Goal: Information Seeking & Learning: Learn about a topic

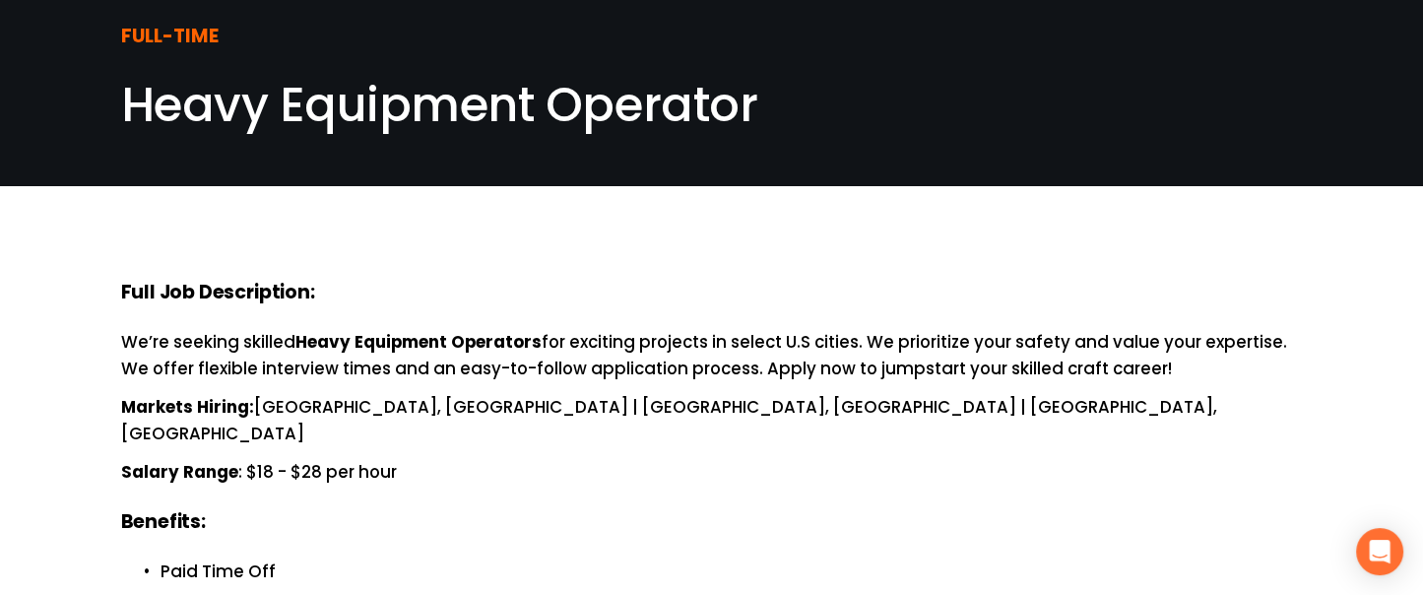
scroll to position [30, 0]
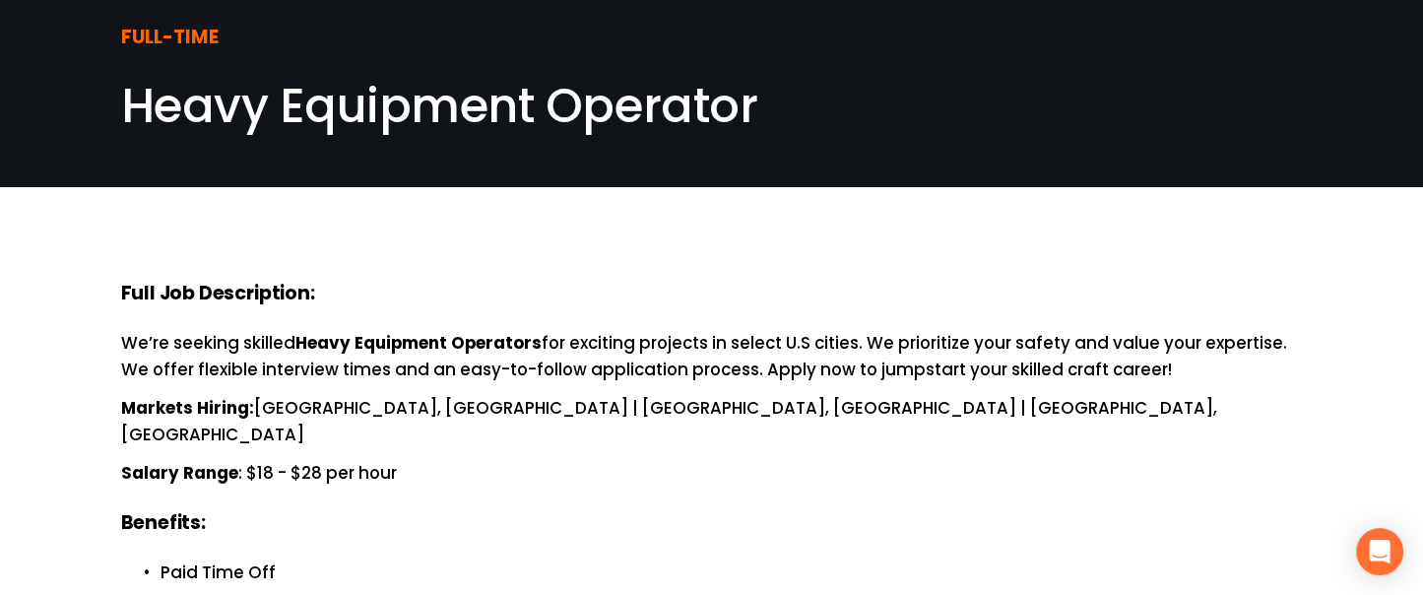
click at [375, 92] on span "Heavy Equipment Operator" at bounding box center [439, 106] width 636 height 66
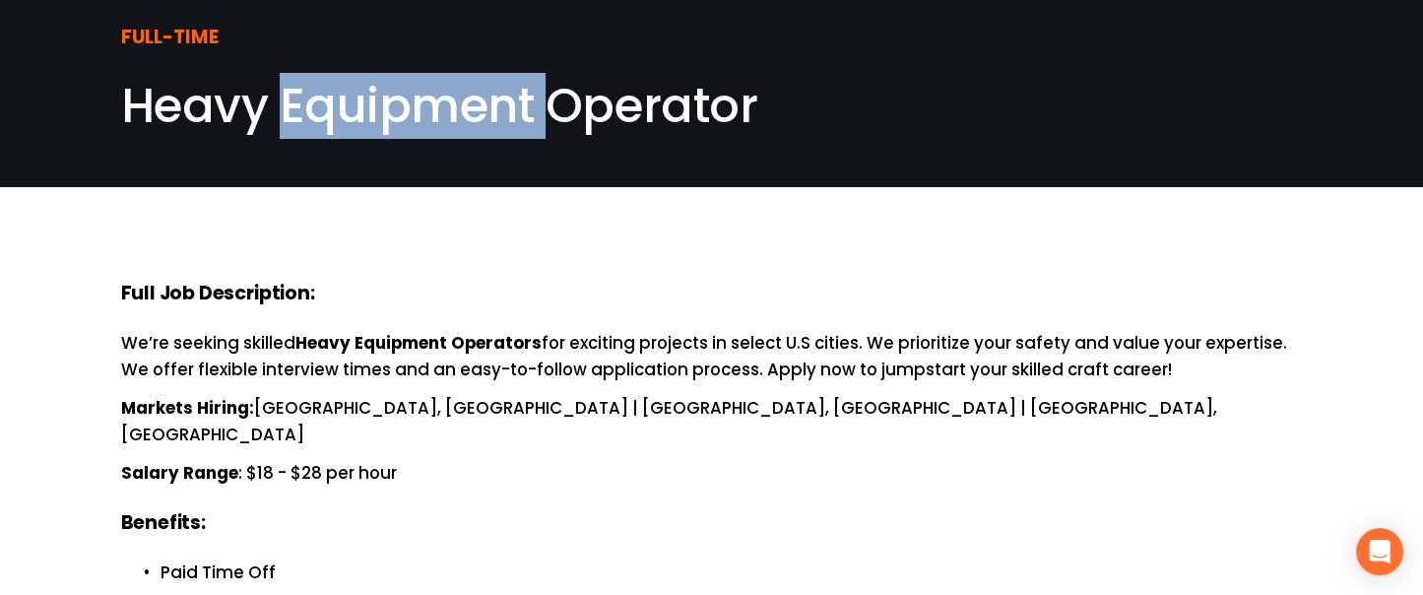
click at [375, 92] on span "Heavy Equipment Operator" at bounding box center [439, 106] width 636 height 66
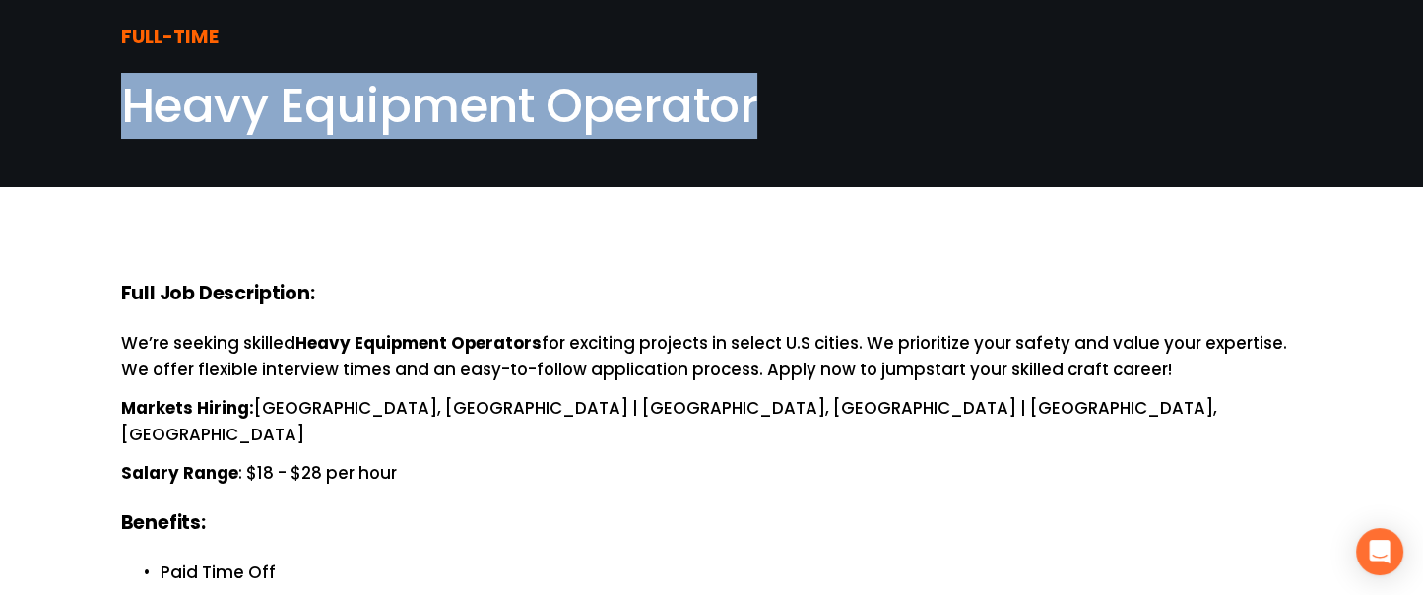
click at [375, 92] on span "Heavy Equipment Operator" at bounding box center [439, 106] width 636 height 66
copy article "Heavy Equipment Operator"
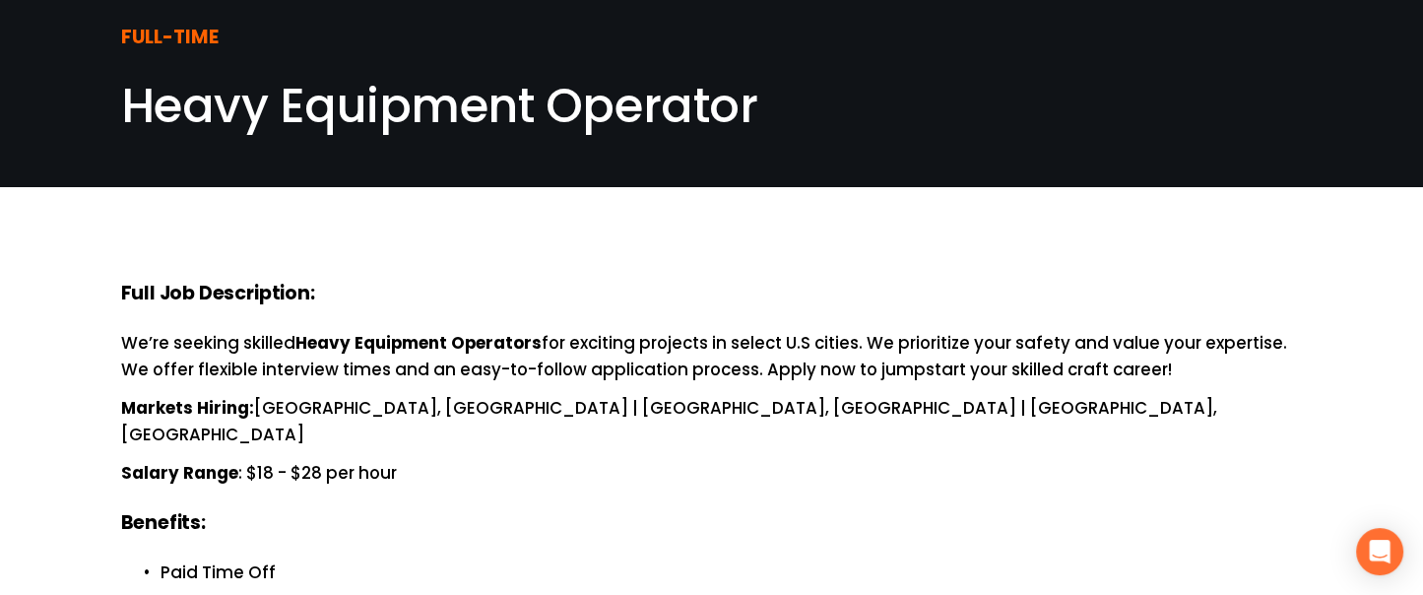
click at [469, 109] on span "Heavy Equipment Operator" at bounding box center [439, 106] width 636 height 66
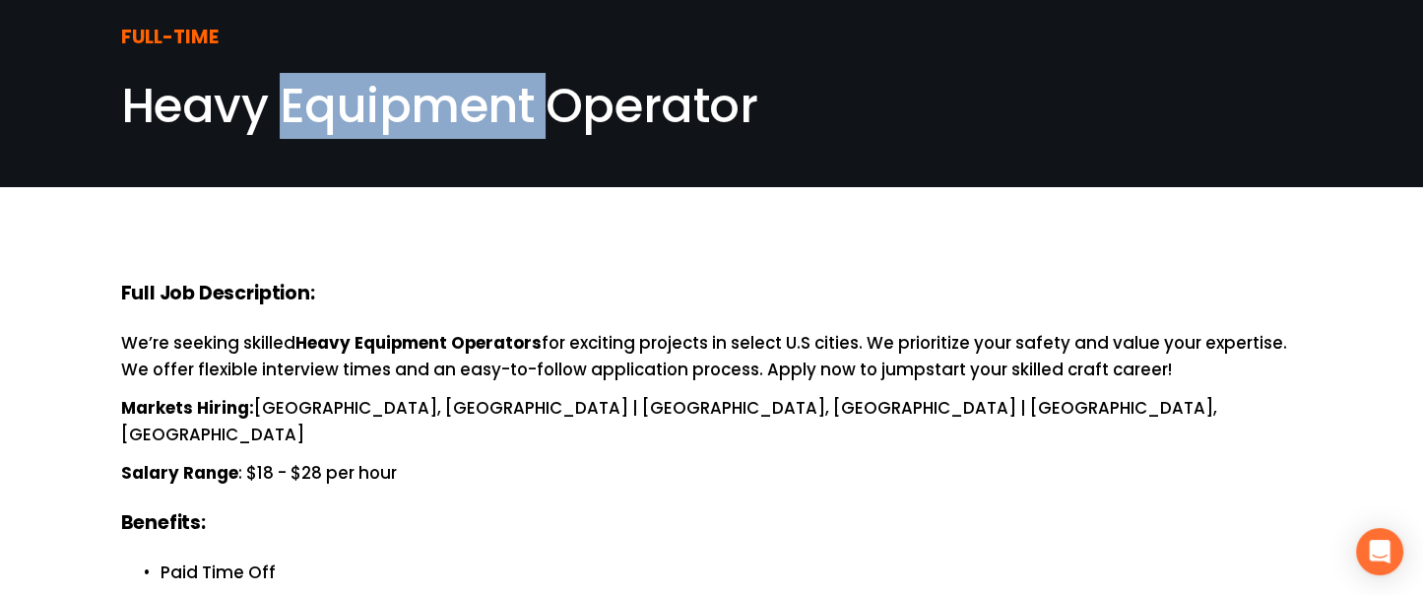
click at [469, 109] on span "Heavy Equipment Operator" at bounding box center [439, 106] width 636 height 66
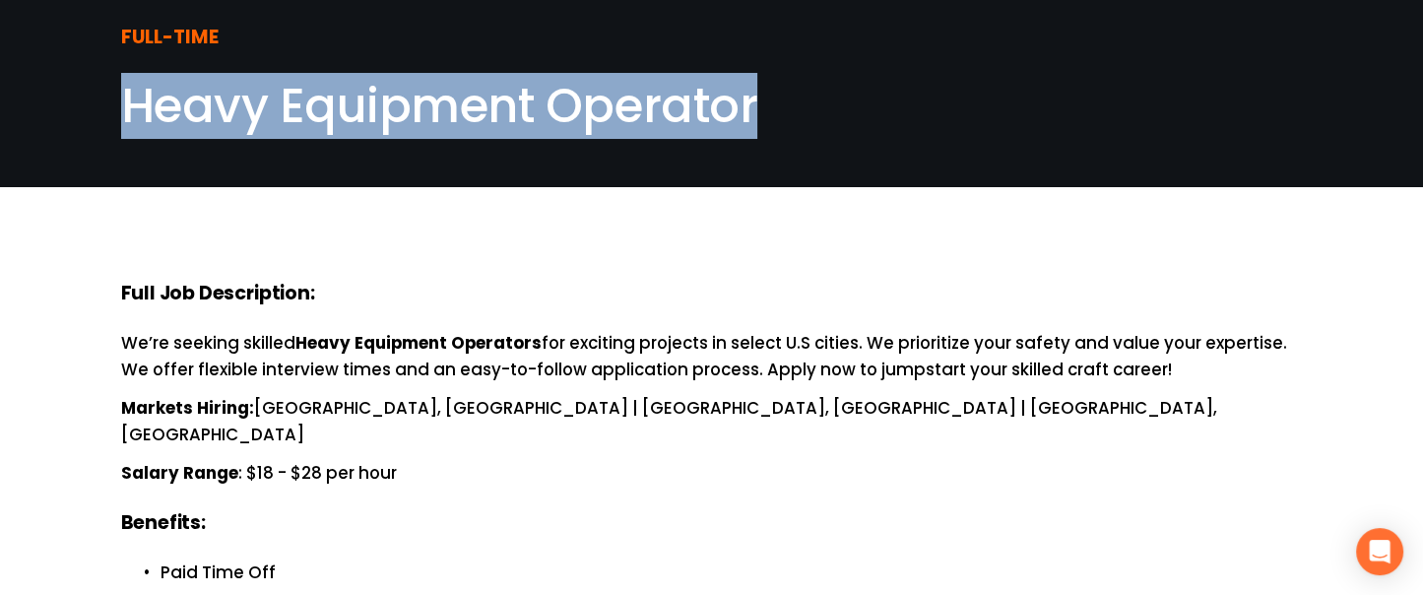
click at [469, 109] on span "Heavy Equipment Operator" at bounding box center [439, 106] width 636 height 66
copy article "Heavy Equipment Operator"
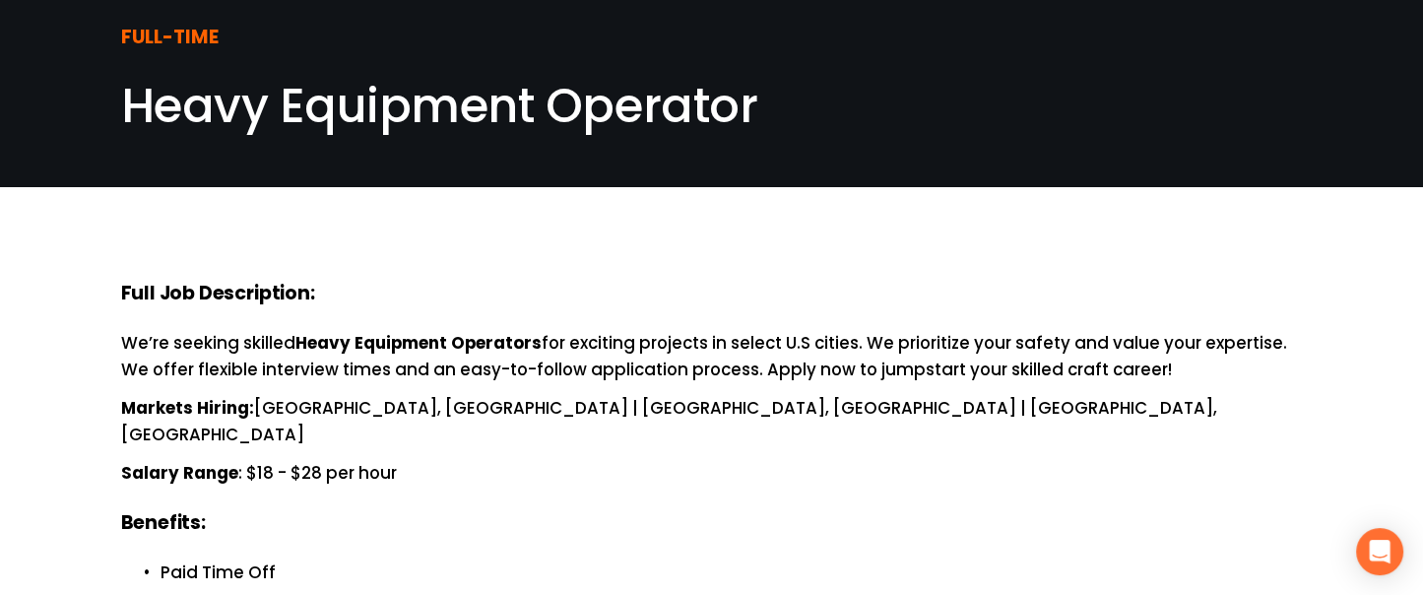
drag, startPoint x: 397, startPoint y: 454, endPoint x: 240, endPoint y: 448, distance: 156.7
click at [240, 460] on p "Salary Range : $18 - $28 per hour" at bounding box center [712, 473] width 1182 height 27
copy p "$18 - $28 per hour"
click at [664, 510] on h4 "Benefits:" at bounding box center [712, 523] width 1182 height 26
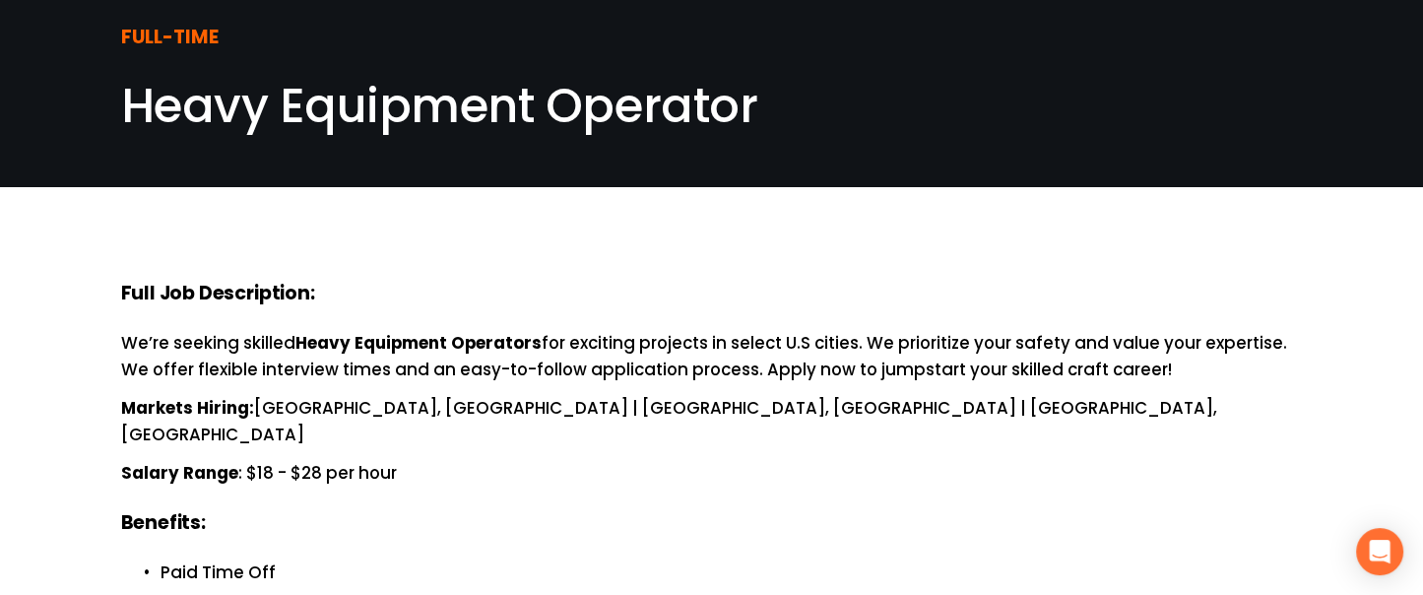
click at [1340, 78] on div "FULL-TIME Heavy Equipment Operator" at bounding box center [711, 79] width 1423 height 122
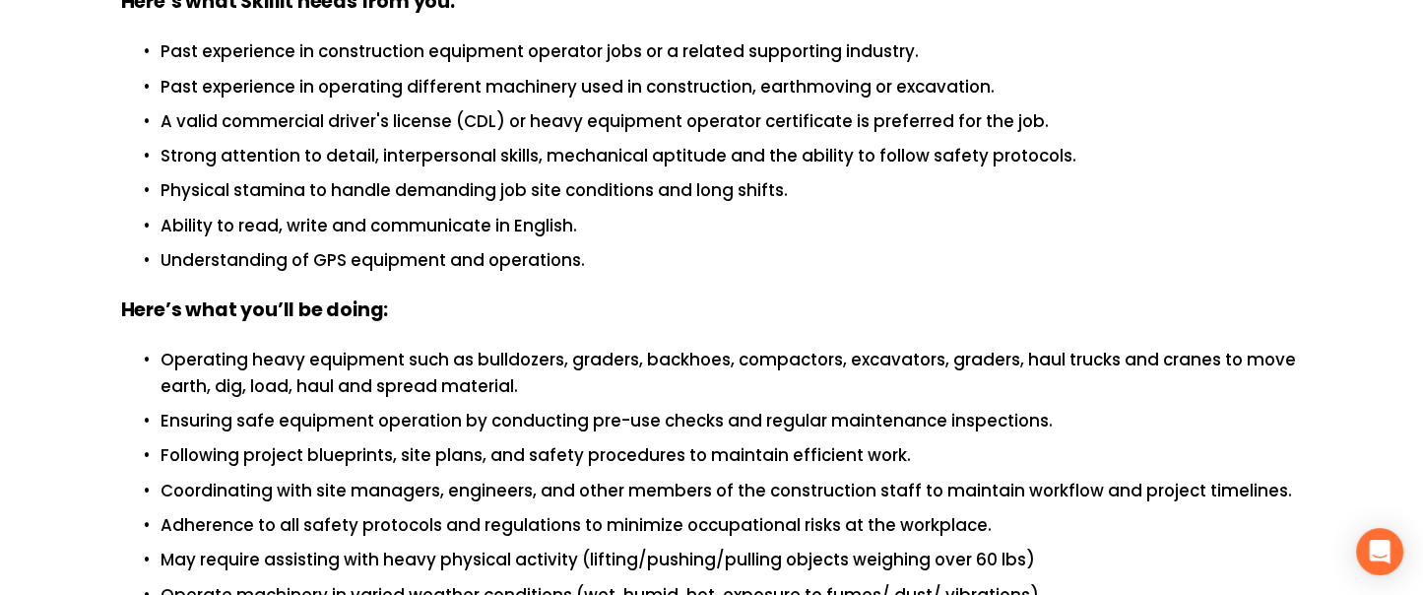
scroll to position [724, 0]
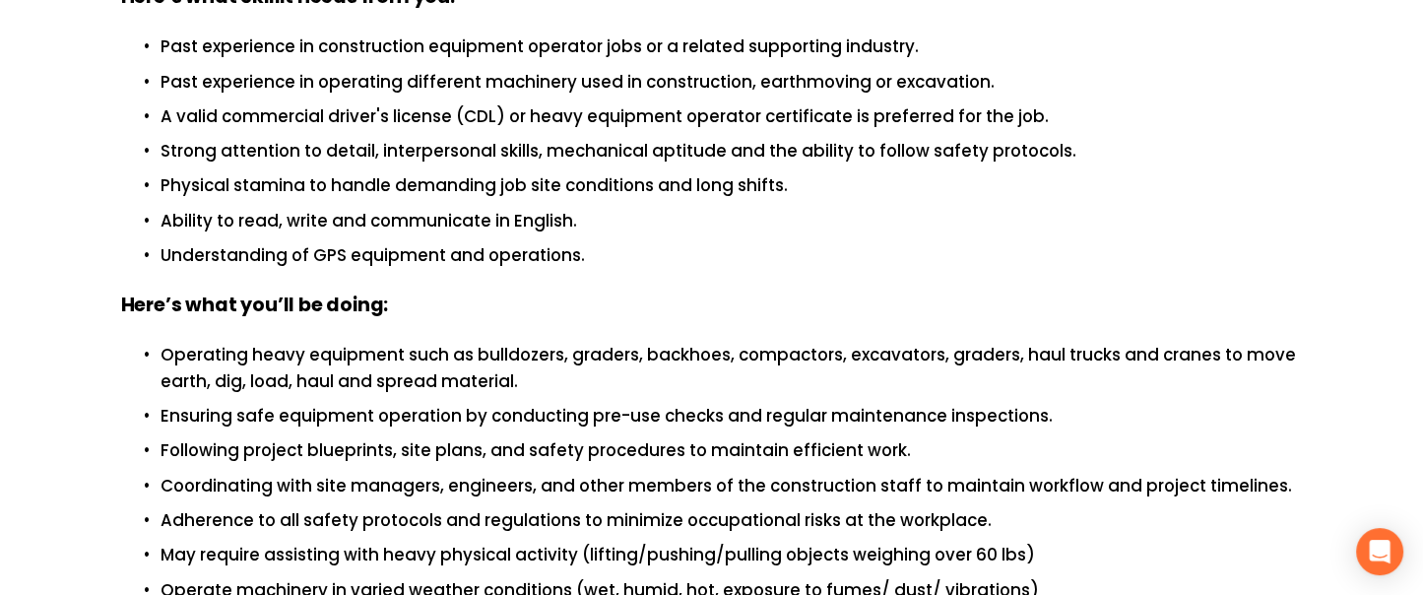
click at [466, 342] on p "Operating heavy equipment such as bulldozers, graders, backhoes, compactors, ex…" at bounding box center [731, 368] width 1142 height 53
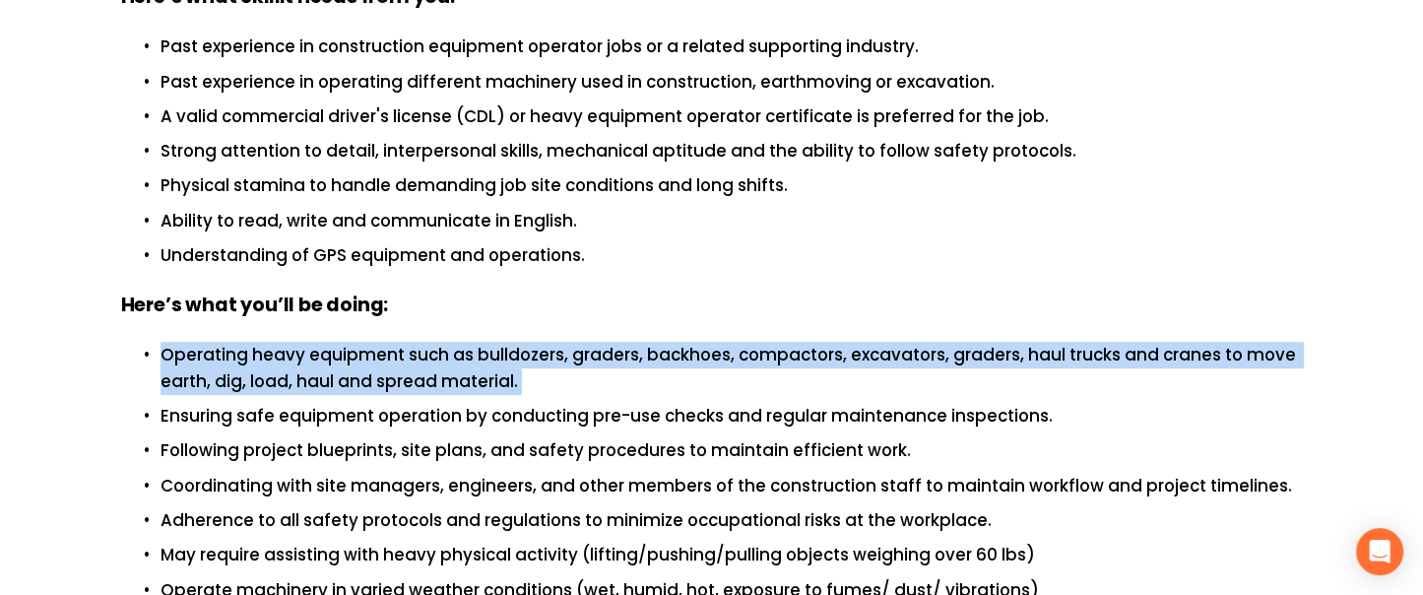
click at [466, 342] on p "Operating heavy equipment such as bulldozers, graders, backhoes, compactors, ex…" at bounding box center [731, 368] width 1142 height 53
copy p "Operating heavy equipment such as bulldozers, graders, backhoes, compactors, ex…"
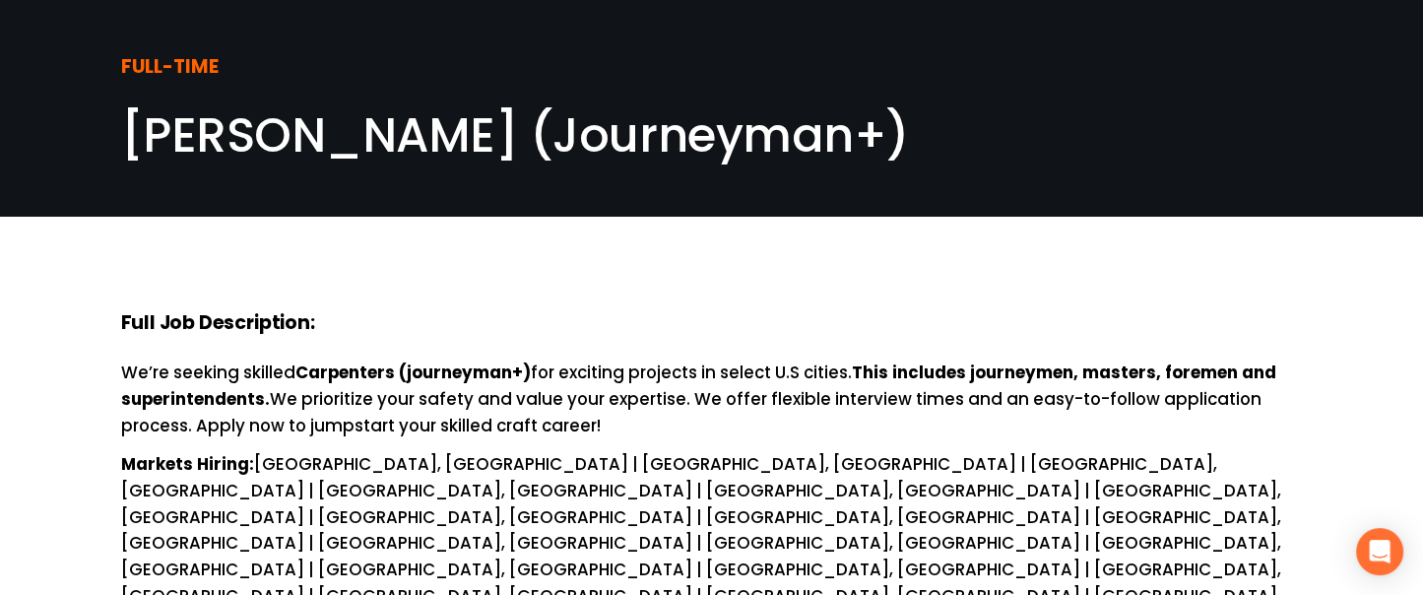
click at [504, 125] on span "[PERSON_NAME] (Journeyman+)" at bounding box center [515, 135] width 789 height 66
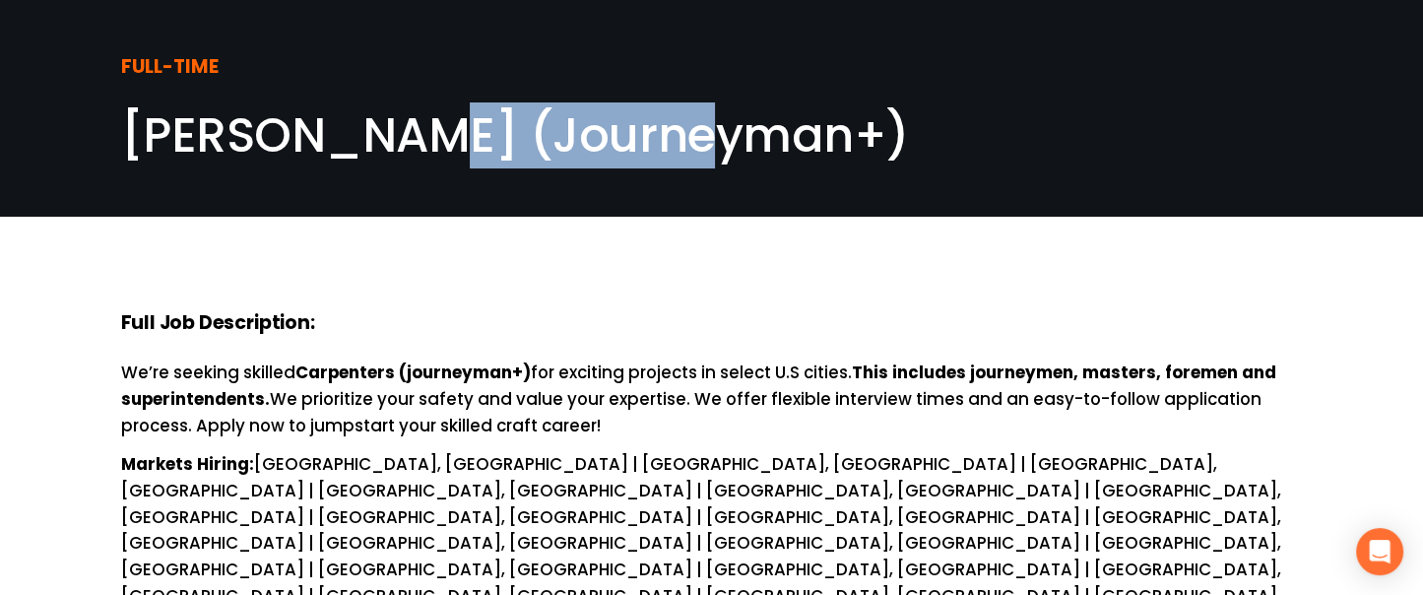
click at [504, 125] on span "[PERSON_NAME] (Journeyman+)" at bounding box center [515, 135] width 789 height 66
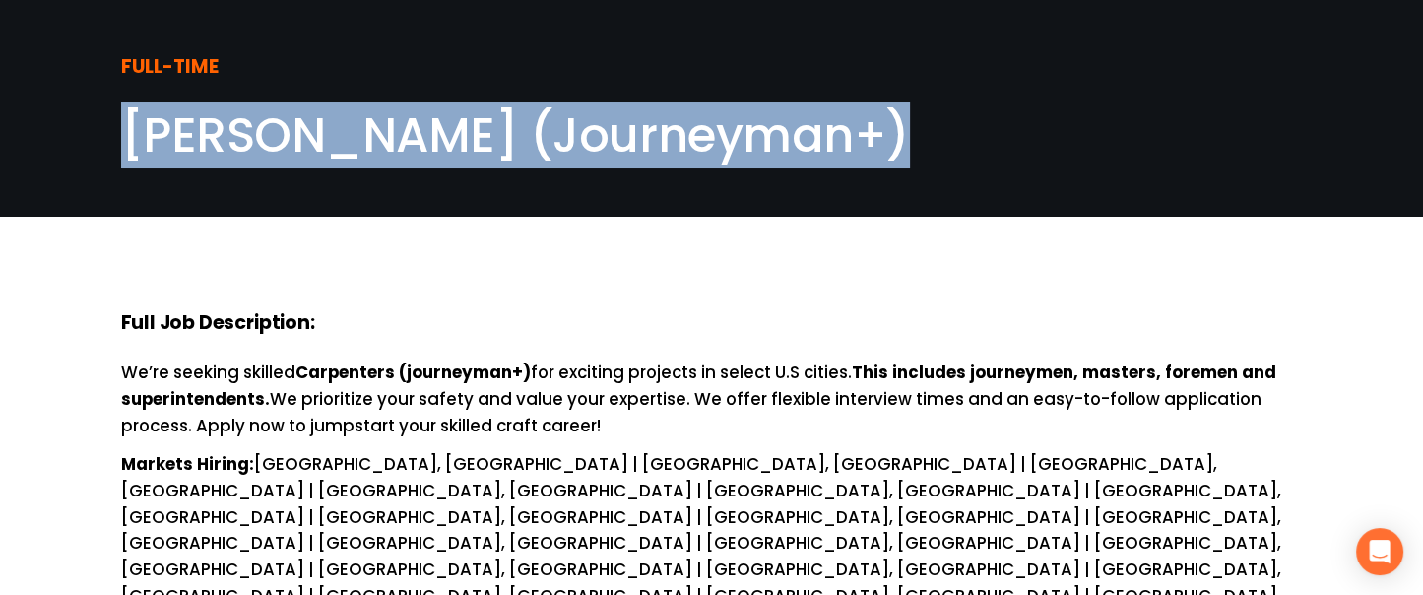
click at [504, 125] on span "[PERSON_NAME] (Journeyman+)" at bounding box center [515, 135] width 789 height 66
copy article "[PERSON_NAME] (Journeyman+)"
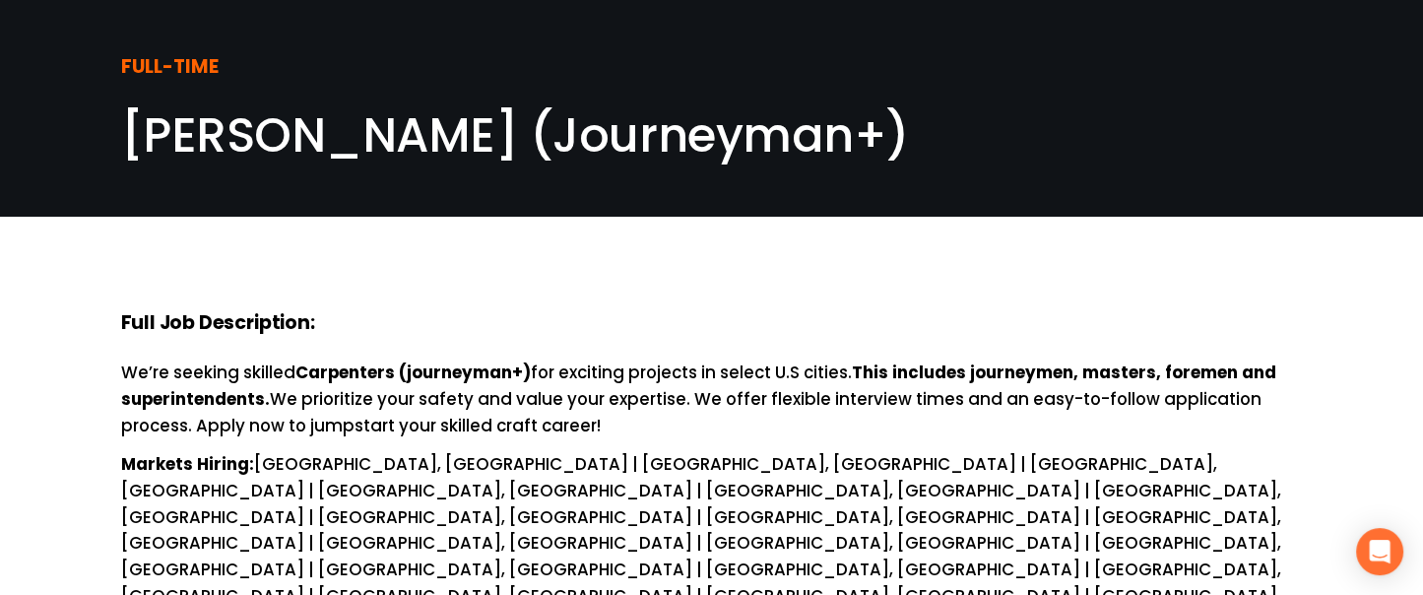
drag, startPoint x: 404, startPoint y: 534, endPoint x: 245, endPoint y: 519, distance: 159.2
copy p "$22 - $28 per hour"
click at [1363, 216] on div "FULL-TIME [PERSON_NAME] (Journeyman+)" at bounding box center [711, 108] width 1423 height 217
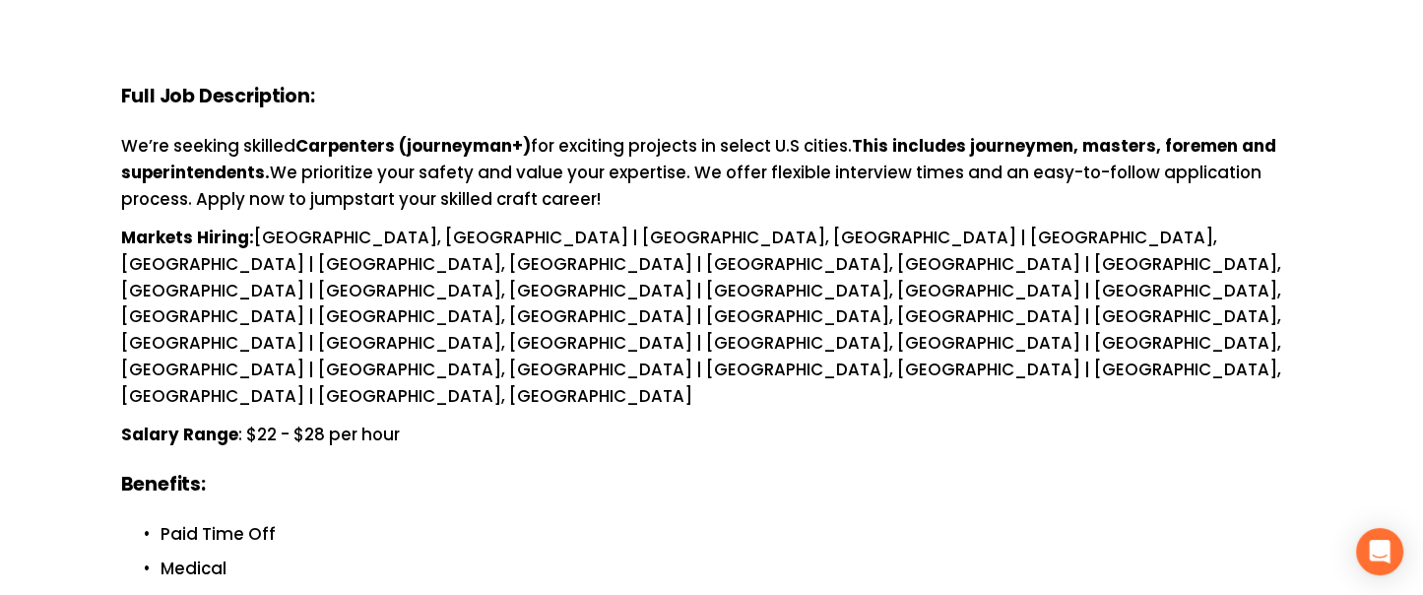
scroll to position [224, 0]
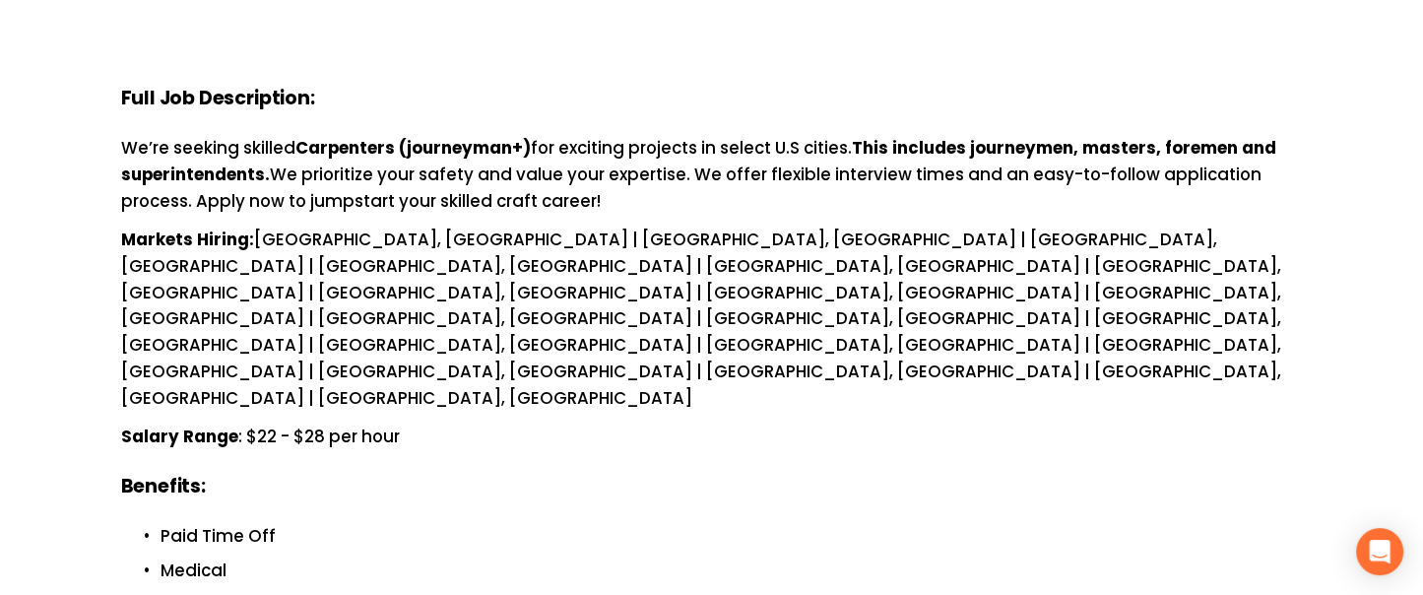
drag, startPoint x: 299, startPoint y: 146, endPoint x: 540, endPoint y: 150, distance: 240.3
click at [540, 150] on p "We’re seeking skilled Carpenters (journeyman+) for exciting projects in select …" at bounding box center [712, 175] width 1182 height 80
copy p "Carpenters (journeyman+) f"
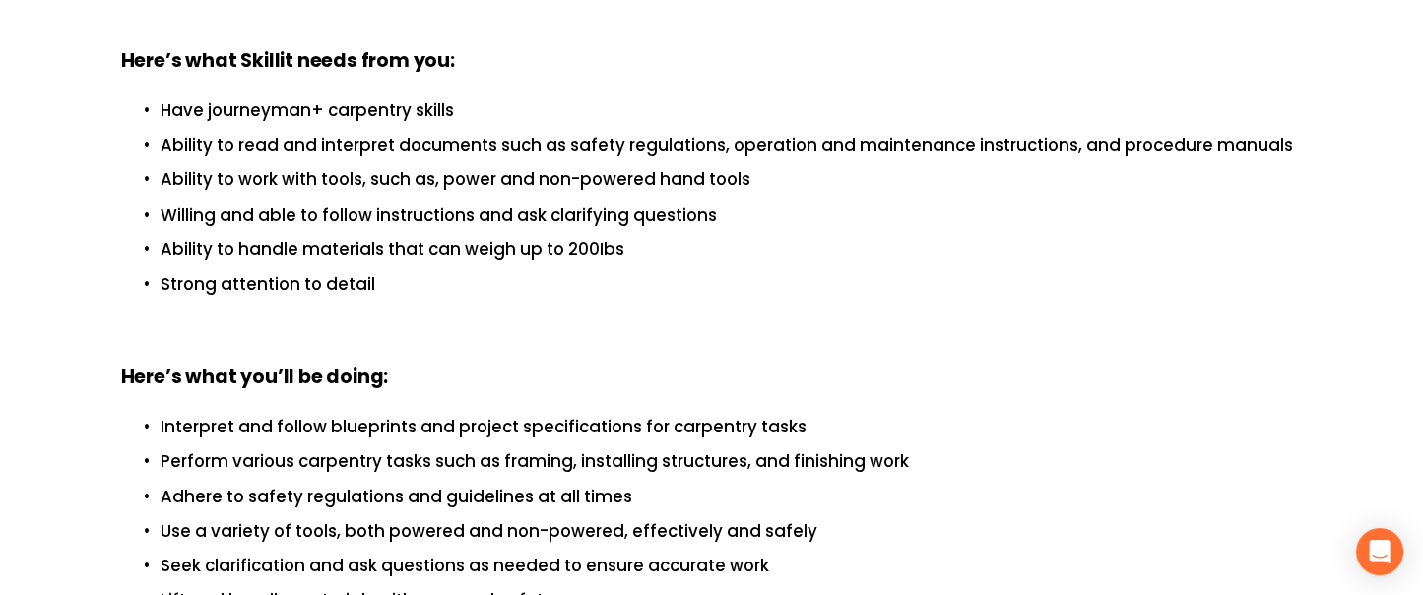
scroll to position [855, 0]
click at [547, 447] on p "Perform various carpentry tasks such as framing, installing structures, and fin…" at bounding box center [731, 460] width 1142 height 27
click at [1316, 126] on div "Full Job Description: We’re seeking skilled Carpenters (journeyman+) for exciti…" at bounding box center [711, 327] width 1423 height 1744
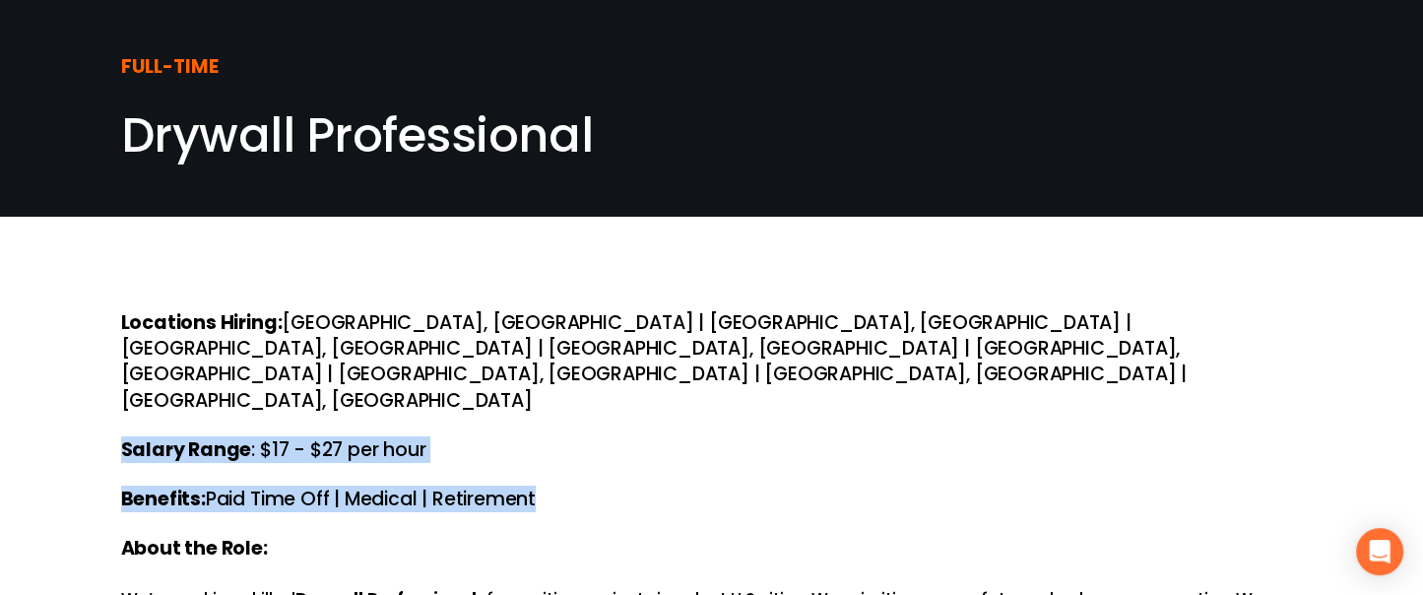
drag, startPoint x: 553, startPoint y: 429, endPoint x: 101, endPoint y: 353, distance: 458.4
copy div "Salary Range : $17 - $27 per hour Benefits: Paid Time Off | Medical | Retirement"
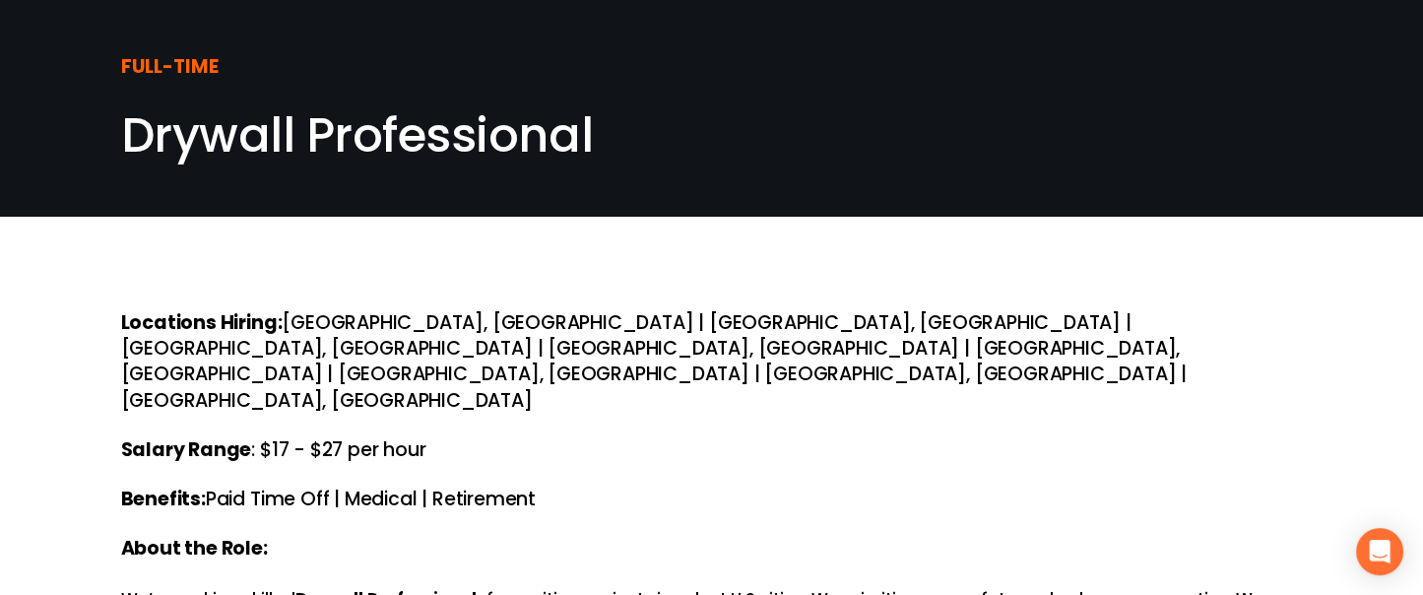
click at [1397, 210] on div "FULL-TIME Drywall Professional" at bounding box center [711, 108] width 1423 height 217
click at [1352, 139] on div "FULL-TIME Drywall Professional" at bounding box center [711, 108] width 1423 height 122
drag, startPoint x: 421, startPoint y: 379, endPoint x: 260, endPoint y: 371, distance: 161.7
click at [260, 437] on h4 "Salary Range : $17 - $27 per hour" at bounding box center [712, 450] width 1182 height 26
copy h4 "$17 - $27 per hour"
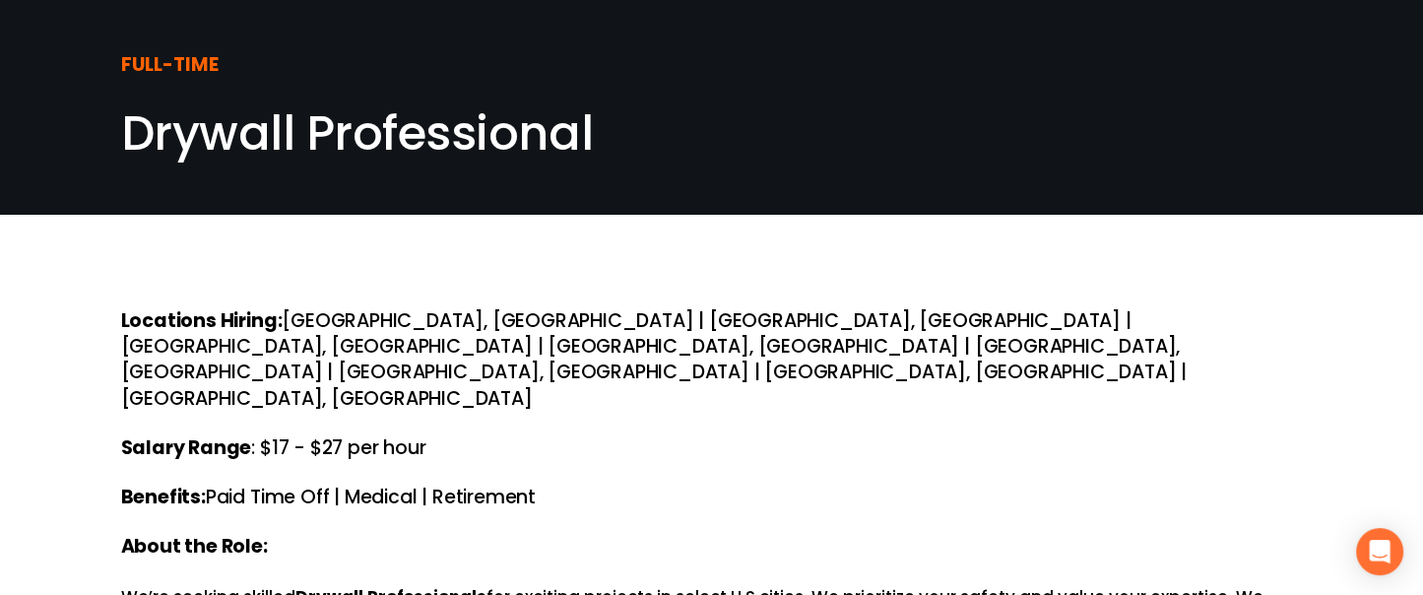
scroll to position [3, 0]
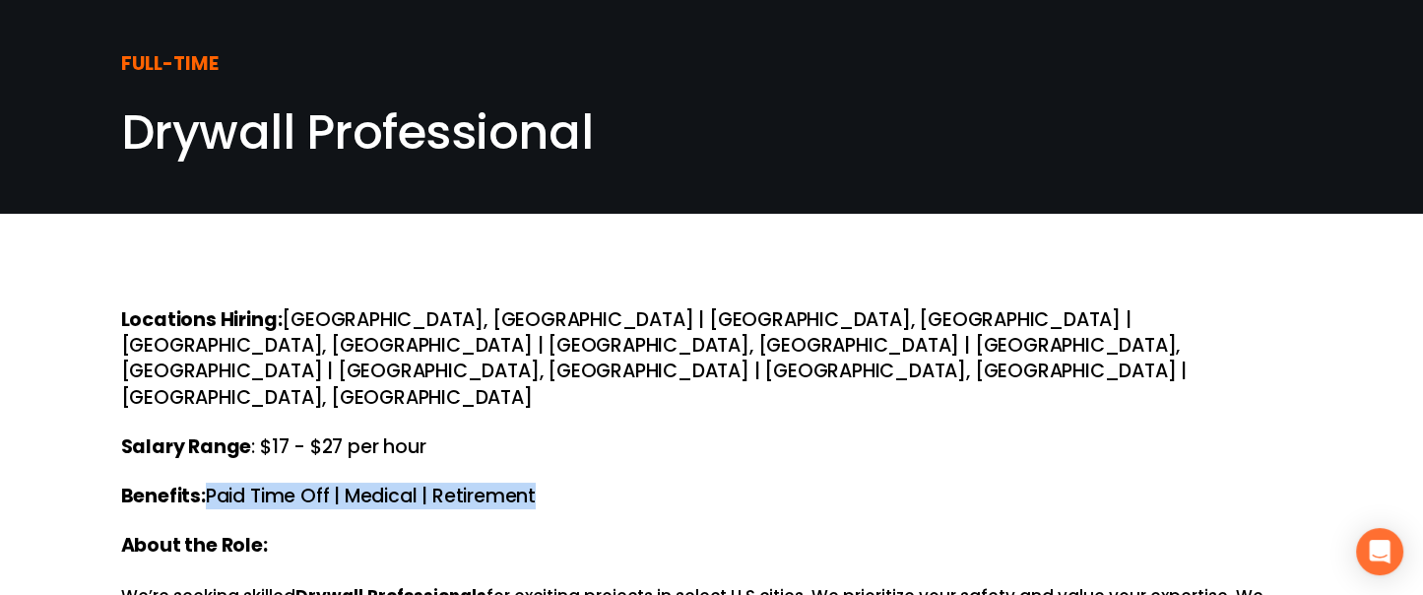
drag, startPoint x: 557, startPoint y: 417, endPoint x: 211, endPoint y: 427, distance: 346.7
click at [211, 483] on h4 "Benefits: Paid Time Off | Medical | Retirement" at bounding box center [712, 496] width 1182 height 26
copy h4 "Paid Time Off | Medical | Retirement"
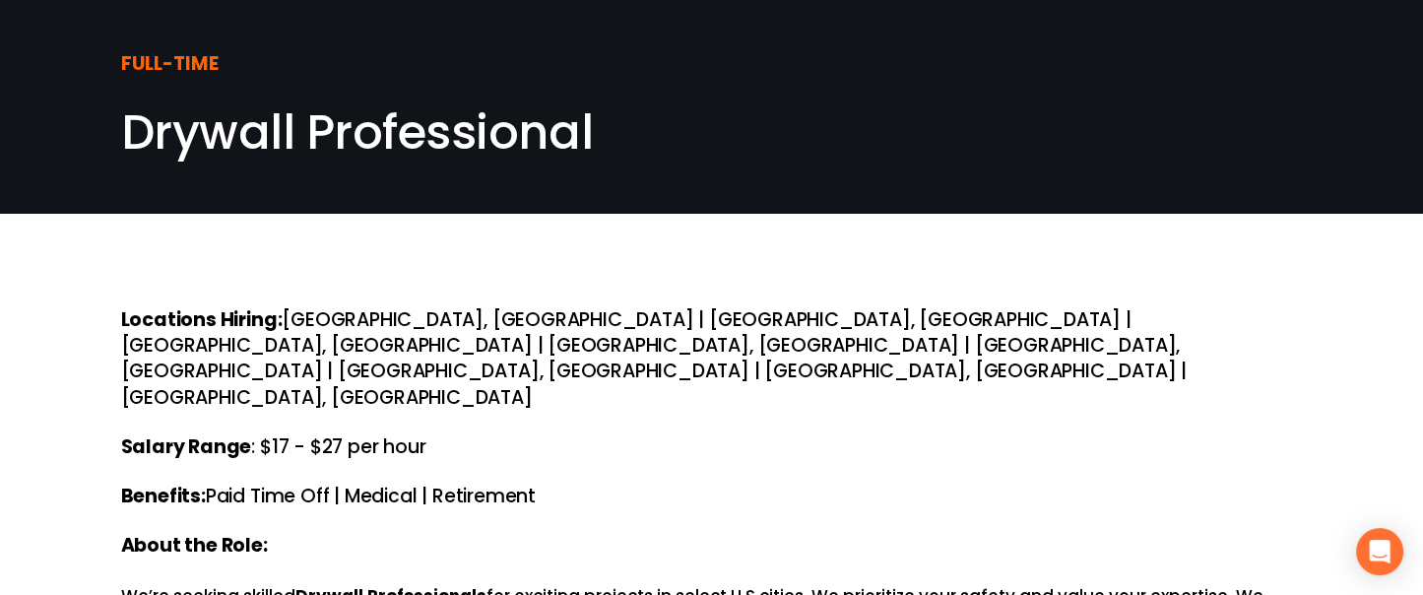
click at [1321, 204] on div "FULL-TIME Drywall Professional" at bounding box center [711, 105] width 1423 height 217
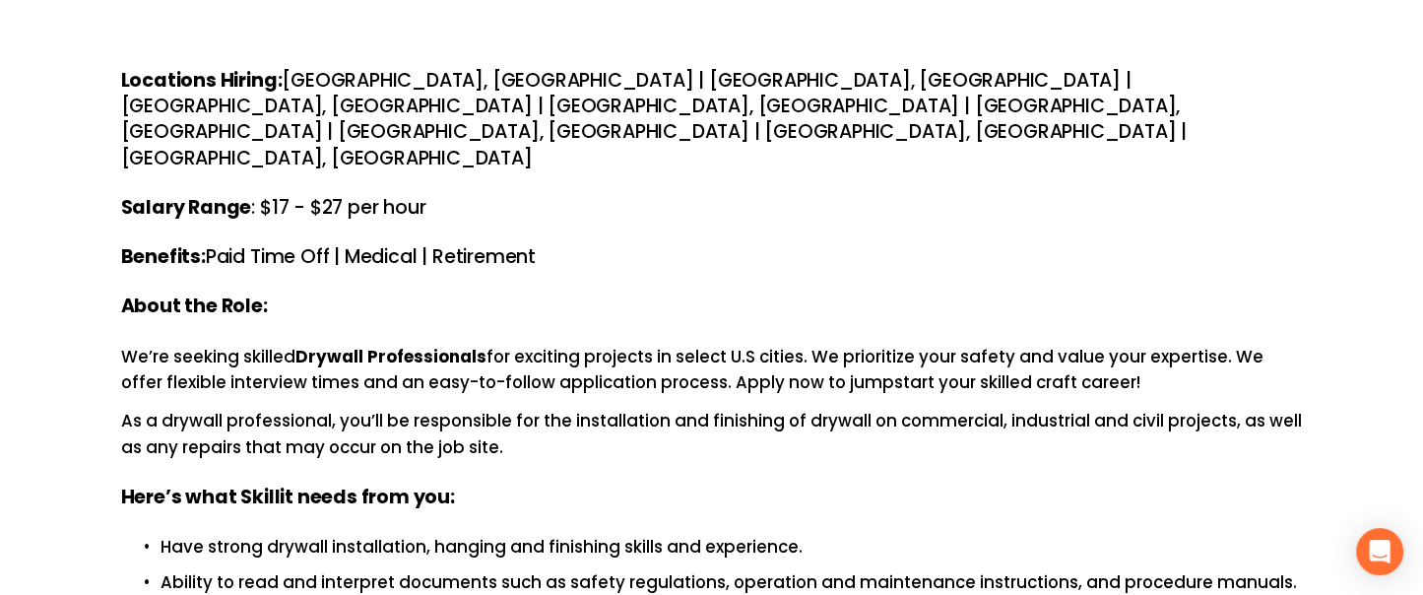
scroll to position [244, 0]
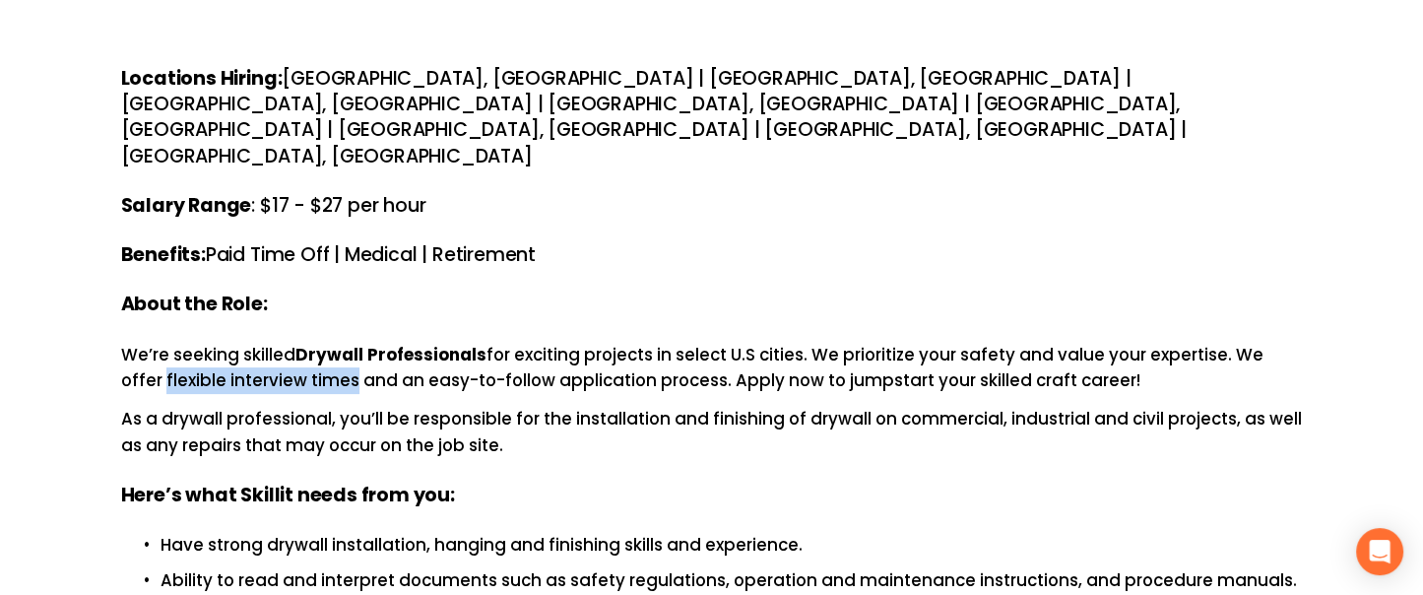
drag, startPoint x: 110, startPoint y: 299, endPoint x: 311, endPoint y: 299, distance: 200.9
copy p "flexible interview times"
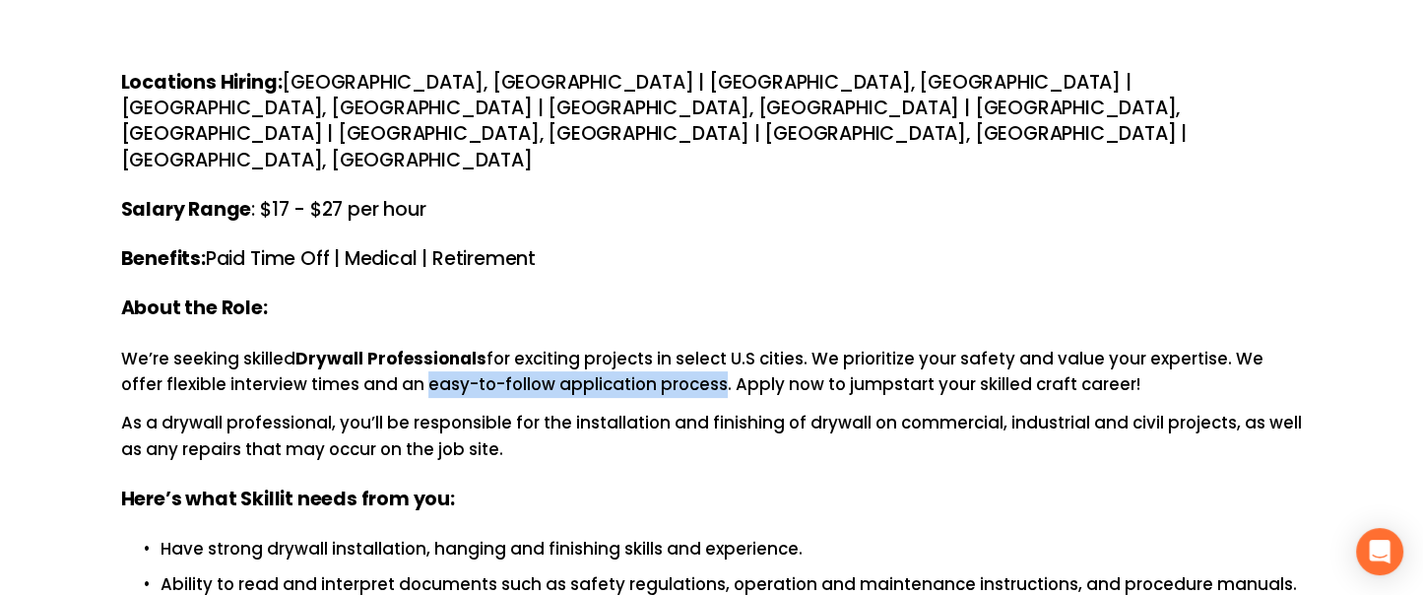
drag, startPoint x: 378, startPoint y: 307, endPoint x: 673, endPoint y: 307, distance: 295.4
click at [673, 346] on p "We’re seeking skilled Drywall Professionals for exciting projects in select U.S…" at bounding box center [712, 372] width 1182 height 53
copy p "easy-to-follow application process"
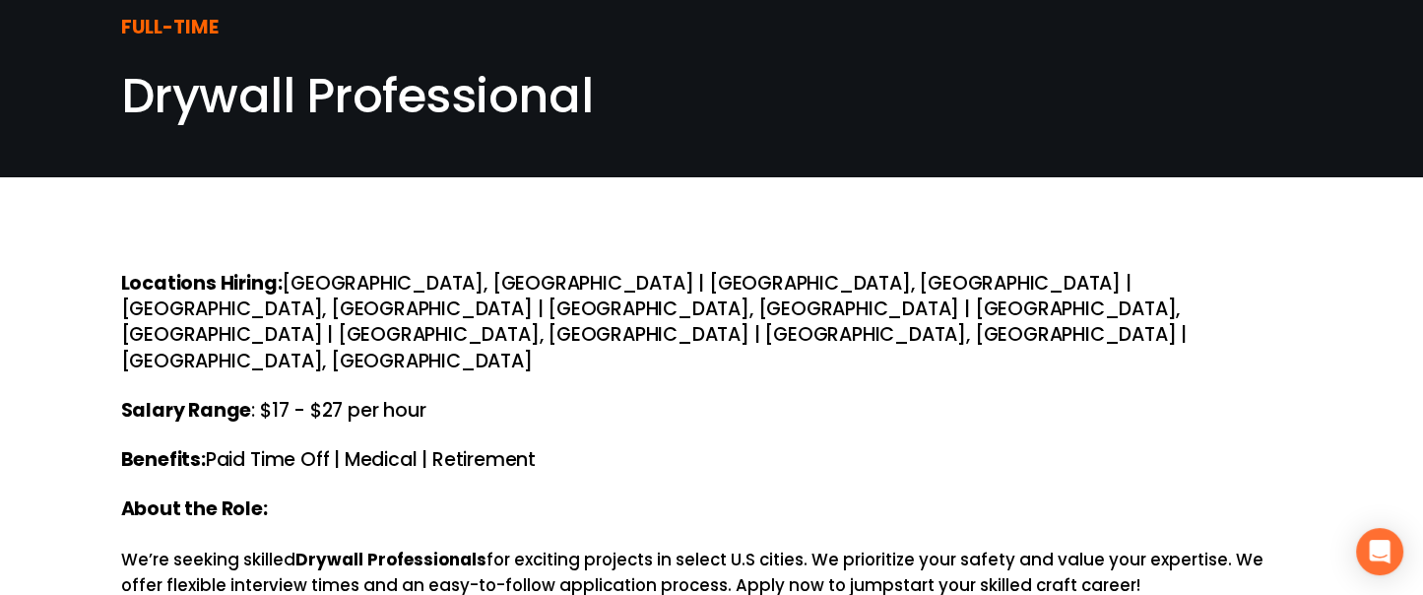
scroll to position [0, 0]
